Goal: Transaction & Acquisition: Purchase product/service

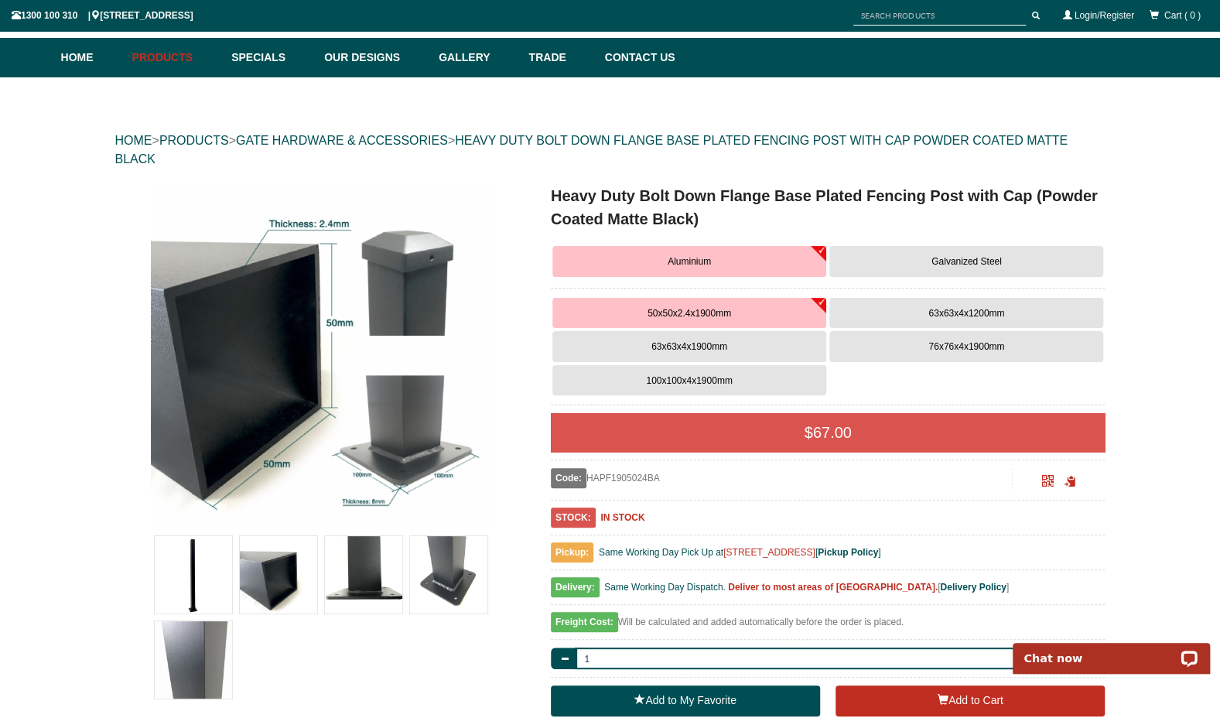
scroll to position [80, 0]
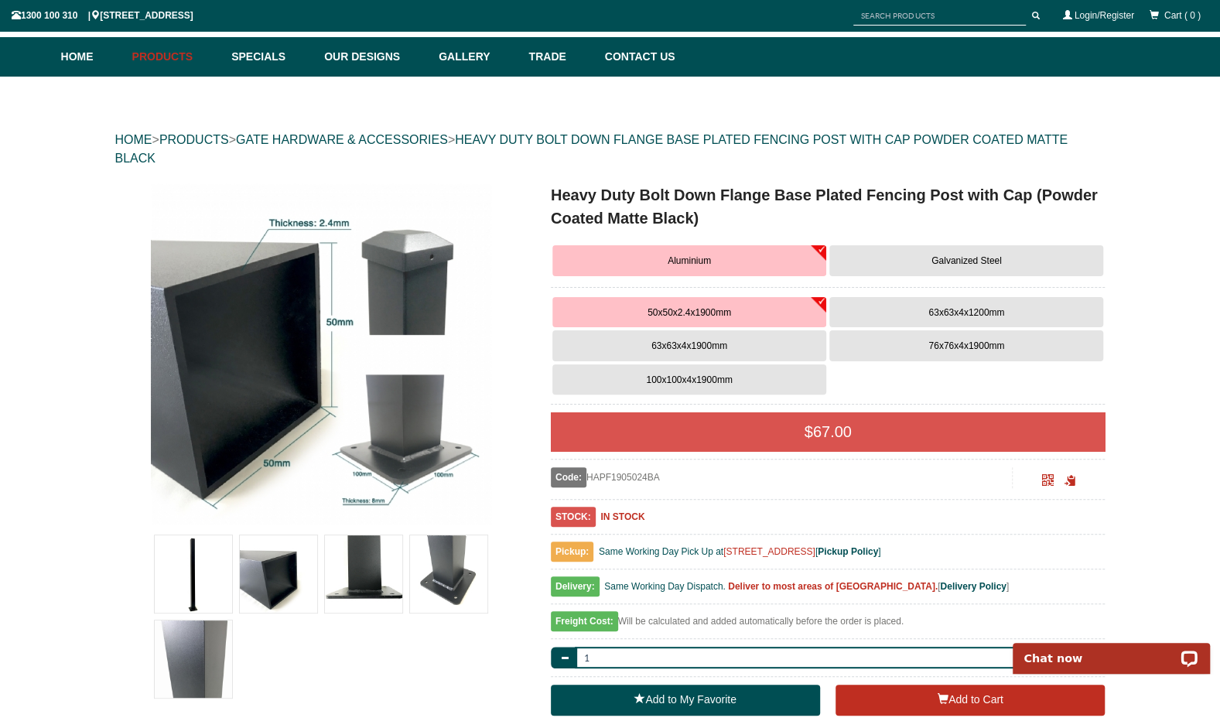
click at [929, 260] on button "Galvanized Steel" at bounding box center [966, 260] width 274 height 31
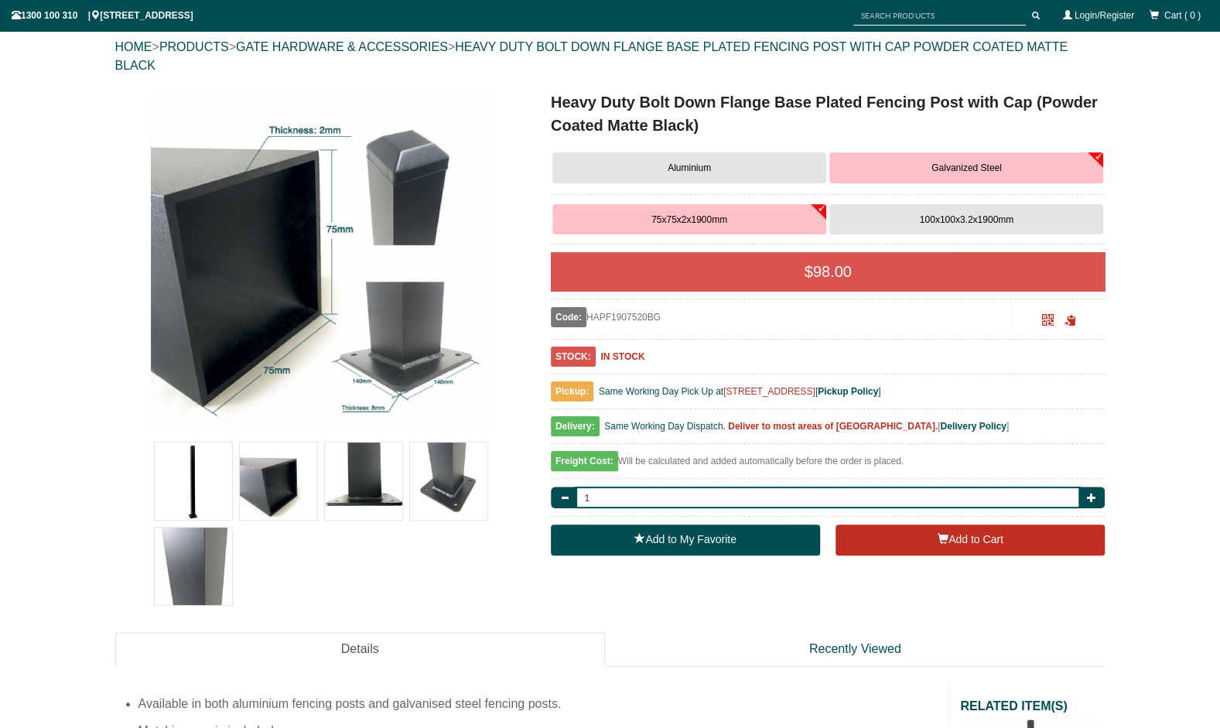
scroll to position [313, 0]
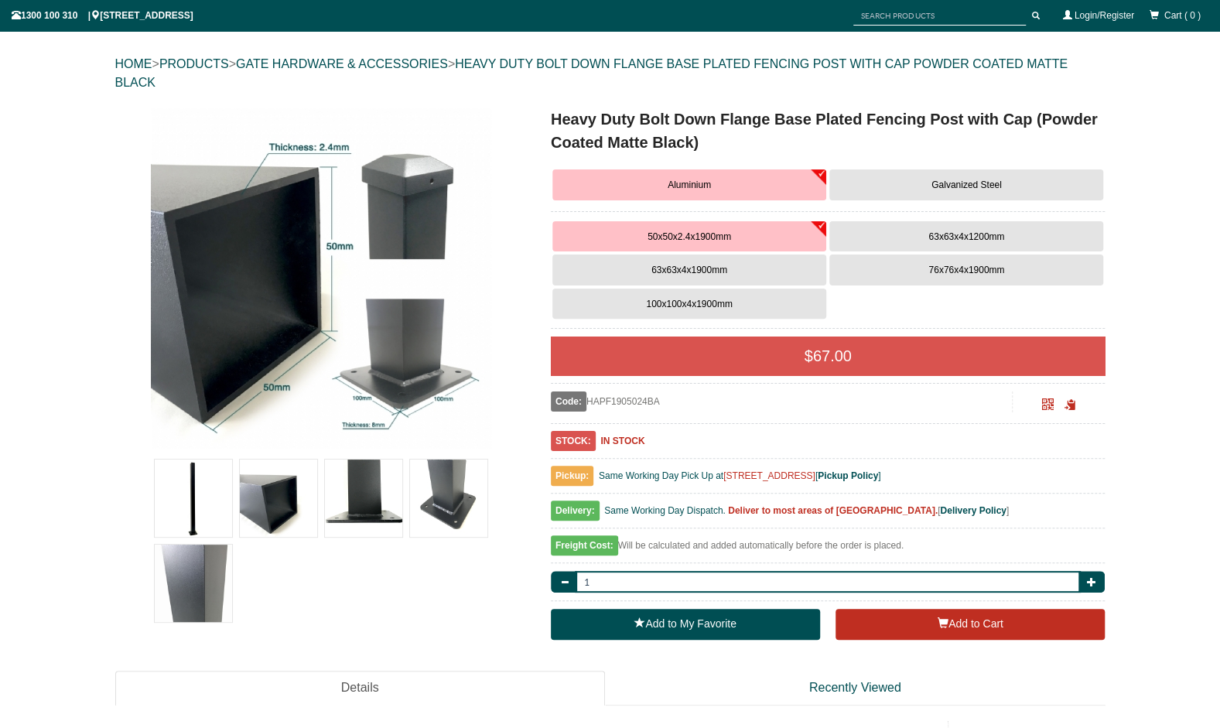
click at [950, 180] on span "Galvanized Steel" at bounding box center [967, 185] width 70 height 11
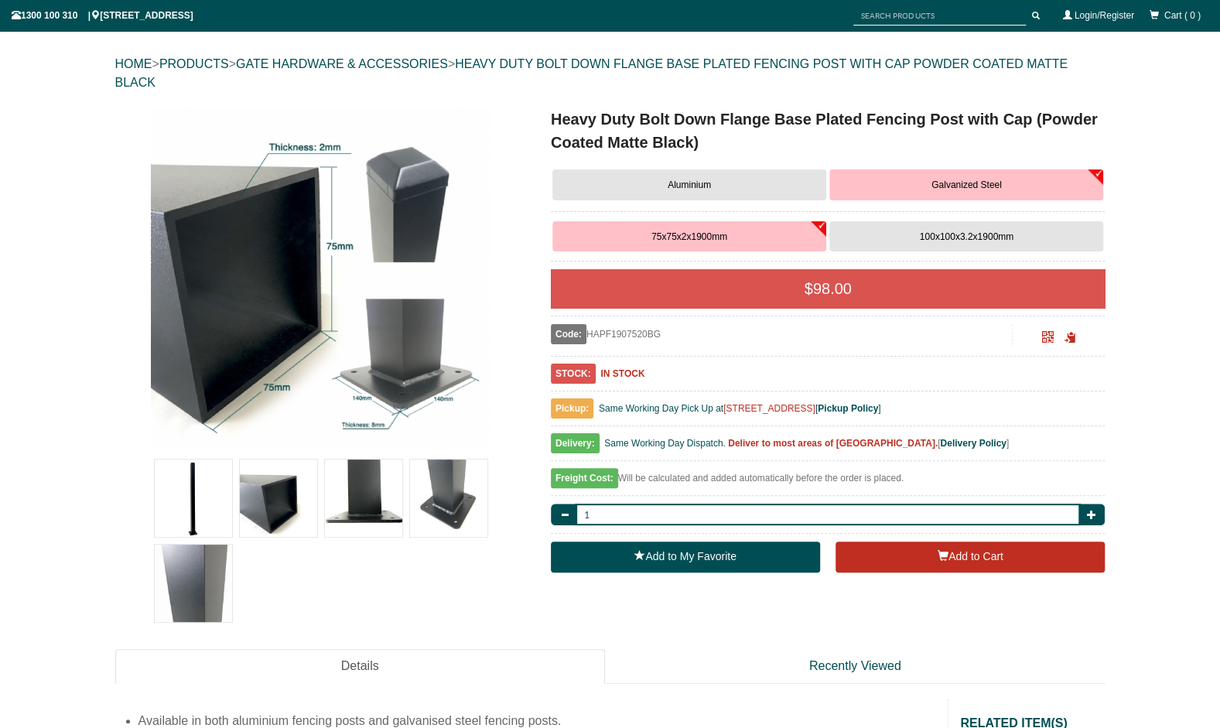
click at [955, 229] on button "100x100x3.2x1900mm" at bounding box center [966, 236] width 274 height 31
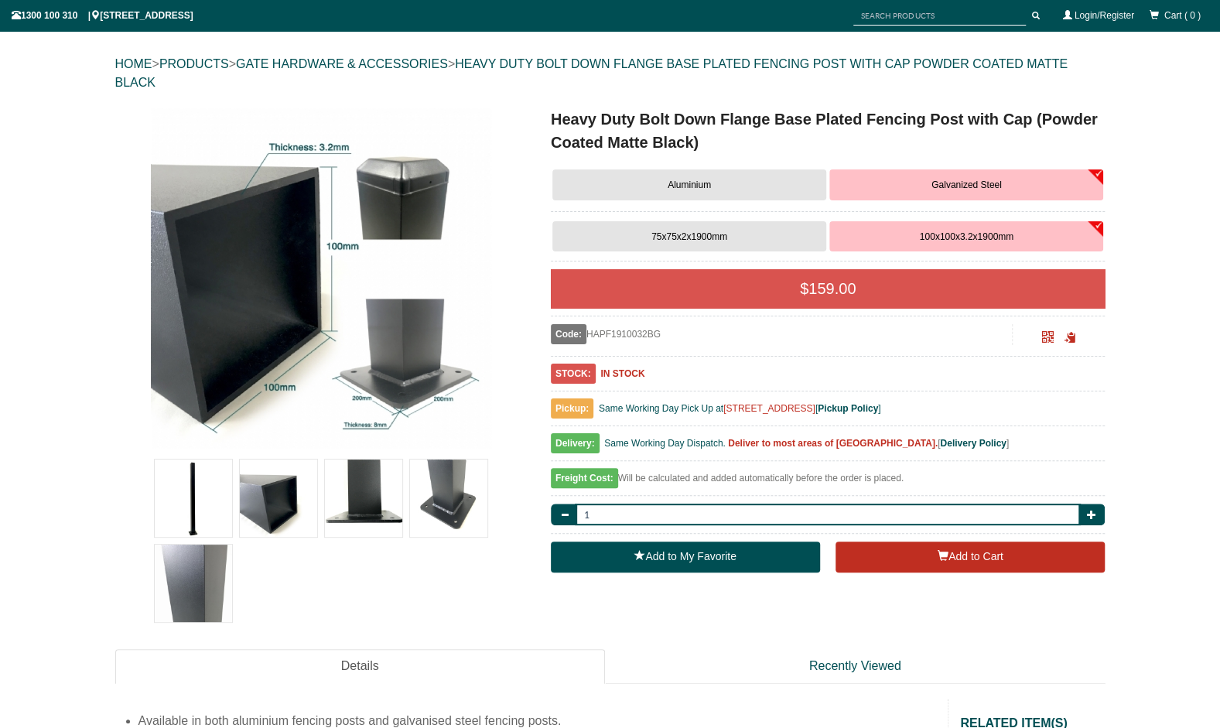
click at [744, 239] on button "75x75x2x1900mm" at bounding box center [689, 236] width 274 height 31
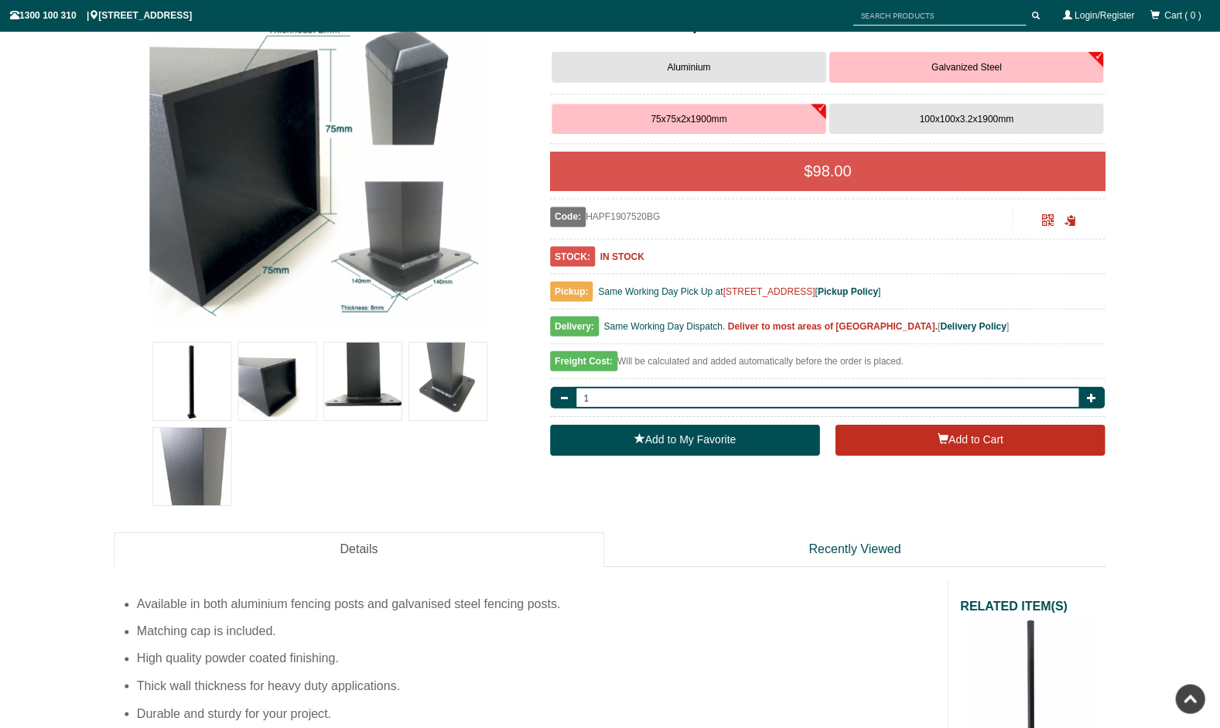
scroll to position [274, 0]
